Goal: Navigation & Orientation: Go to known website

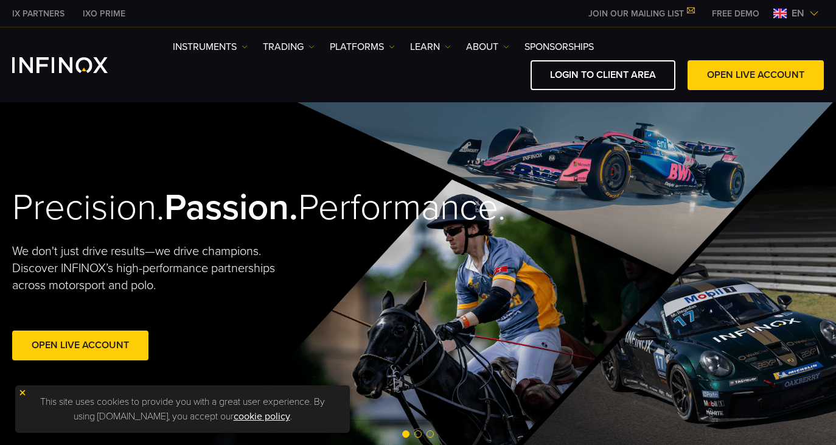
click at [813, 10] on img at bounding box center [814, 14] width 10 height 10
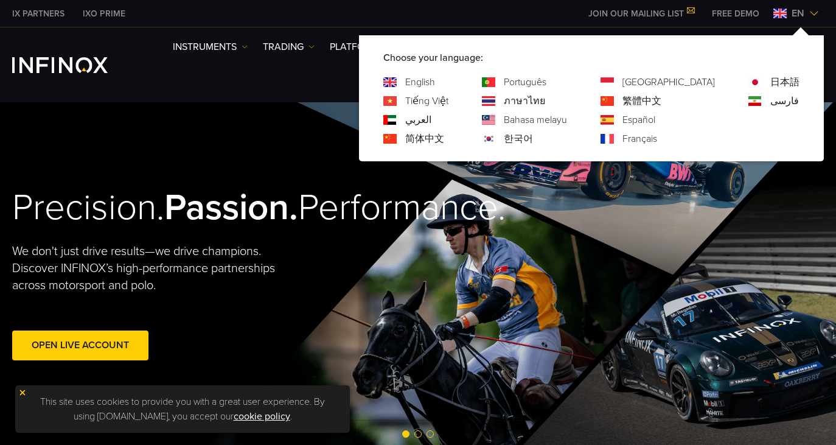
click at [444, 137] on link "简体中文" at bounding box center [424, 138] width 39 height 15
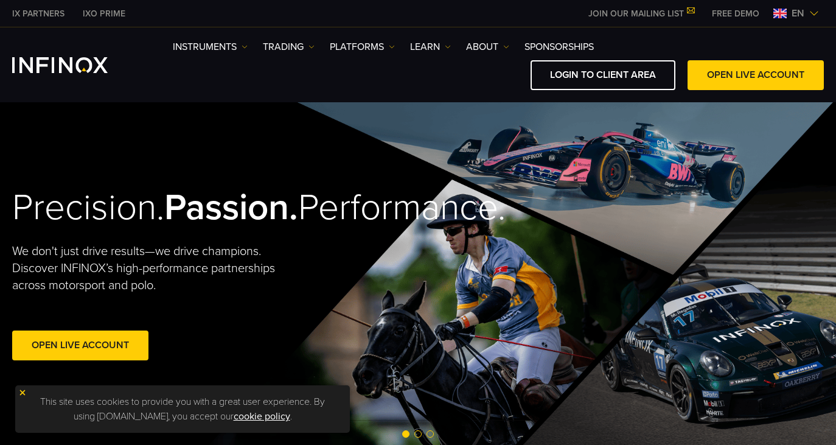
click at [813, 12] on img at bounding box center [814, 14] width 10 height 10
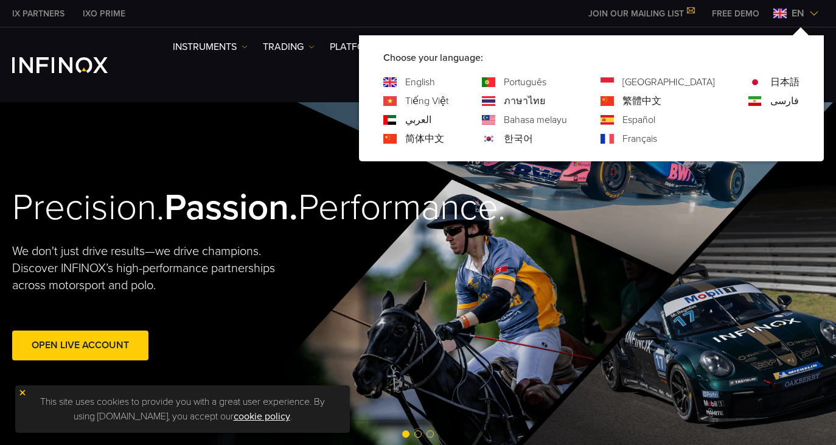
click at [444, 137] on link "简体中文" at bounding box center [424, 138] width 39 height 15
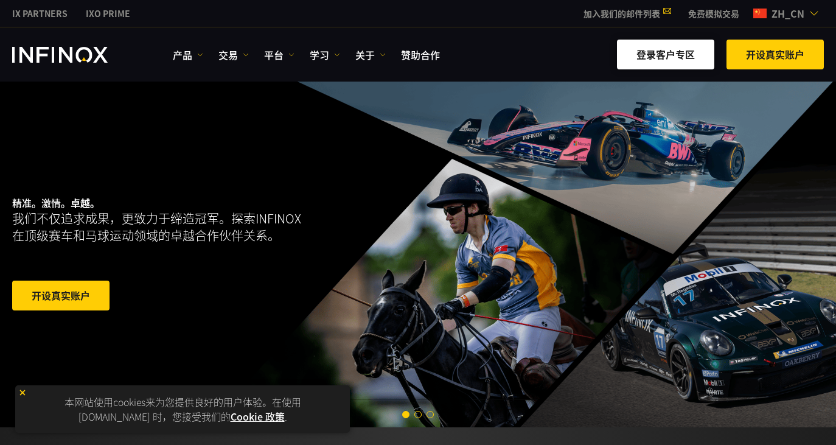
click at [641, 59] on link "登录客户专区" at bounding box center [665, 55] width 97 height 30
